Goal: Information Seeking & Learning: Learn about a topic

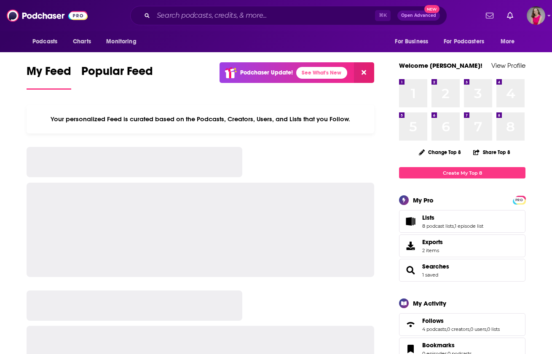
click at [278, 22] on div "⌘ K Open Advanced New" at bounding box center [288, 15] width 317 height 19
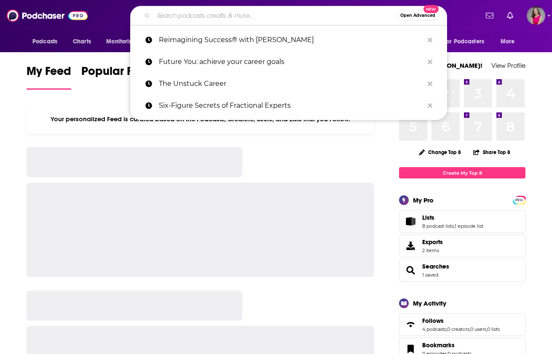
click at [276, 17] on input "Search podcasts, credits, & more..." at bounding box center [274, 15] width 243 height 13
paste input "[URL][DOMAIN_NAME]"
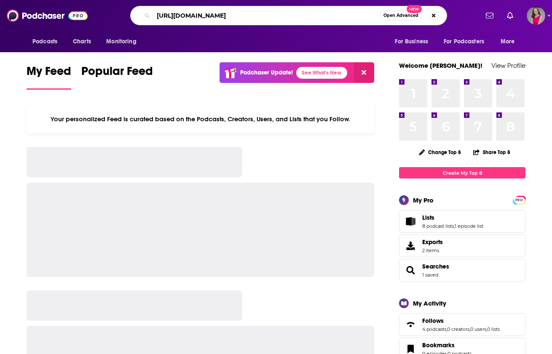
type input "[URL][DOMAIN_NAME]"
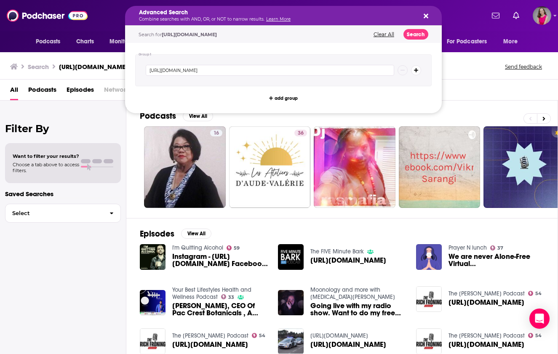
click at [332, 16] on div "Advanced Search Combine searches with AND, OR, or NOT to narrow results. Learn …" at bounding box center [277, 16] width 276 height 12
drag, startPoint x: 341, startPoint y: 17, endPoint x: 378, endPoint y: 15, distance: 37.6
click at [356, 18] on div "Advanced Search Combine searches with AND, OR, or NOT to narrow results. Learn …" at bounding box center [277, 16] width 276 height 12
click at [428, 17] on icon "Search podcasts, credits, & more..." at bounding box center [426, 16] width 5 height 5
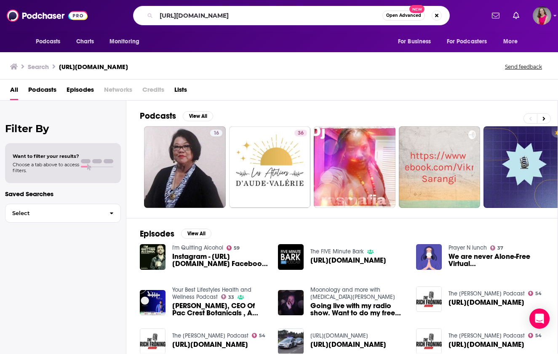
click at [428, 17] on span "Open Advanced New" at bounding box center [412, 16] width 59 height 10
click at [434, 15] on button "Search podcasts, credits, & more..." at bounding box center [437, 16] width 10 height 10
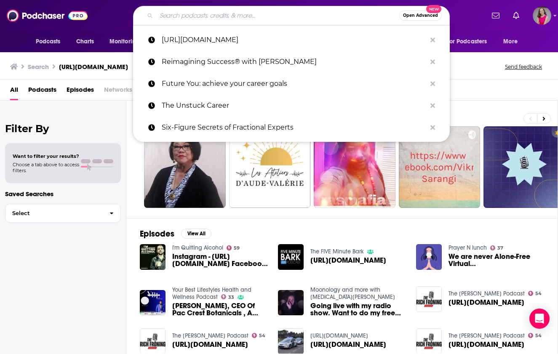
click at [475, 64] on div "Search [URL][DOMAIN_NAME] Send feedback" at bounding box center [277, 67] width 535 height 12
click at [277, 23] on div "Open Advanced New" at bounding box center [291, 15] width 317 height 19
click at [65, 262] on div "Filter By Want to filter your results? Choose a tab above to access filters. Sa…" at bounding box center [63, 278] width 126 height 354
drag, startPoint x: 67, startPoint y: 262, endPoint x: 79, endPoint y: 241, distance: 23.4
click at [68, 261] on div "Filter By Want to filter your results? Choose a tab above to access filters. Sa…" at bounding box center [63, 278] width 126 height 354
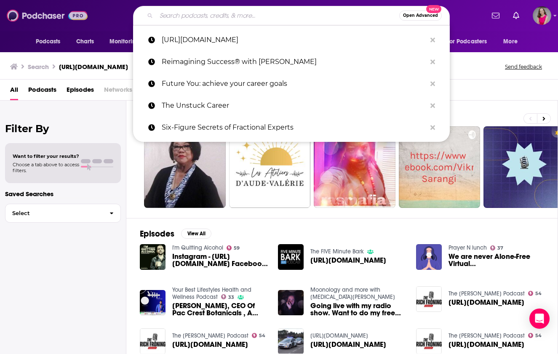
click at [44, 16] on img at bounding box center [47, 16] width 81 height 16
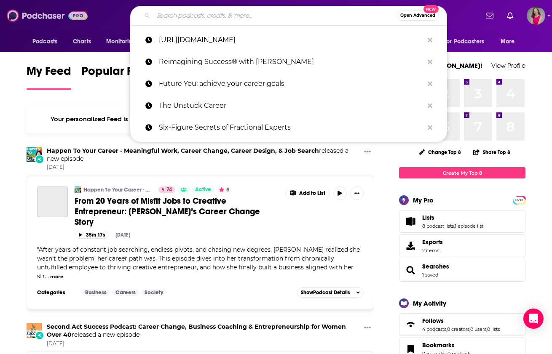
click at [45, 16] on img at bounding box center [47, 16] width 81 height 16
click at [215, 18] on input "Search podcasts, credits, & more..." at bounding box center [274, 15] width 243 height 13
paste input "The Midlife Reinvention"
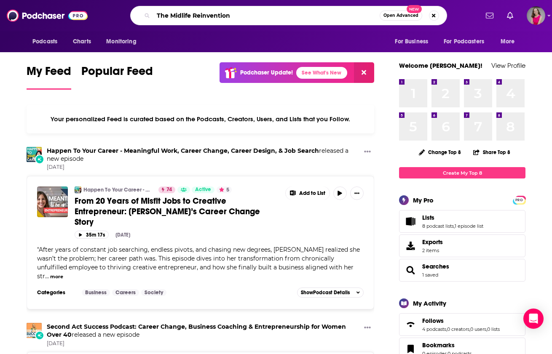
type input "The Midlife Reinvention"
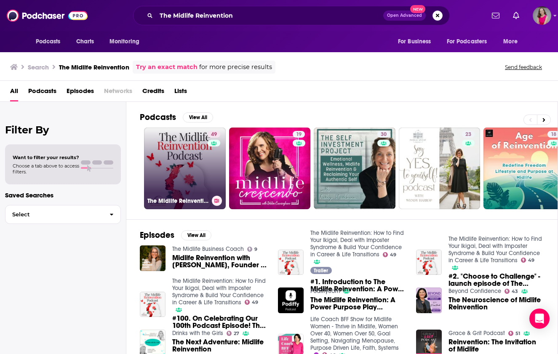
click at [159, 190] on link "49 The Midlife Reinvention: How to Find Your Ikigai, Deal with Imposter Syndrom…" at bounding box center [185, 169] width 82 height 82
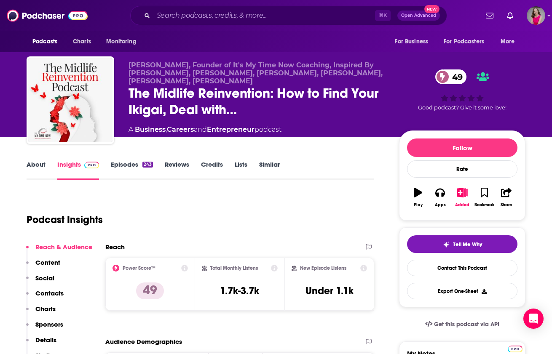
click at [33, 164] on link "About" at bounding box center [36, 170] width 19 height 19
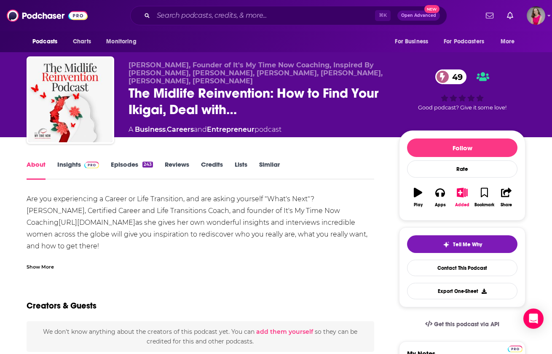
drag, startPoint x: 103, startPoint y: 247, endPoint x: 22, endPoint y: 196, distance: 96.0
copy div "Are you experiencing a Career or Life Transition, and are asking yourself "What…"
